Goal: Transaction & Acquisition: Purchase product/service

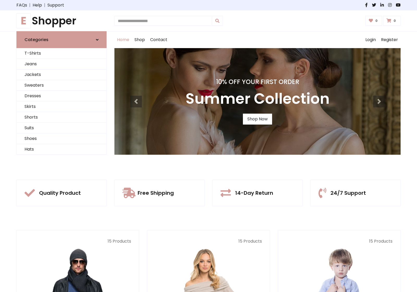
click at [208, 146] on div "10% Off Your First Order Summer Collection Shop Now" at bounding box center [257, 101] width 286 height 107
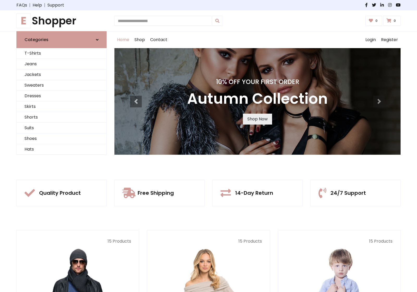
click at [257, 119] on link "Shop Now" at bounding box center [257, 119] width 29 height 11
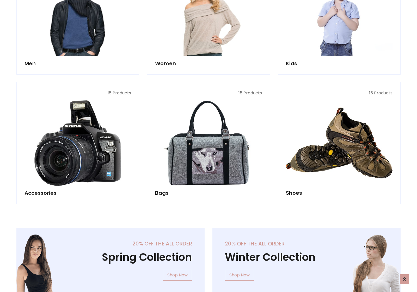
scroll to position [519, 0]
